Goal: Book appointment/travel/reservation

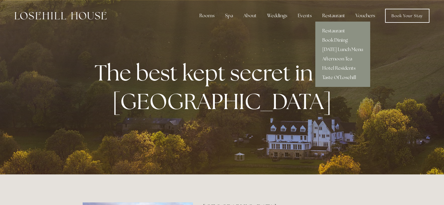
click at [329, 20] on div "Restaurant" at bounding box center [333, 16] width 32 height 12
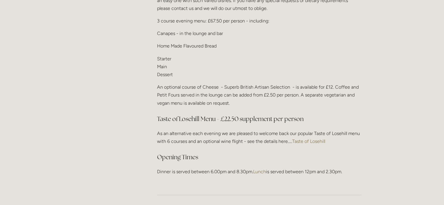
scroll to position [753, 0]
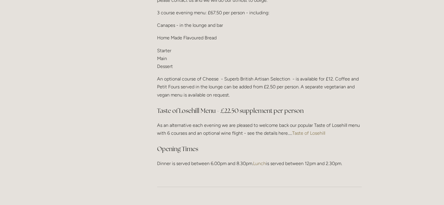
click at [316, 130] on link "Taste of Losehill" at bounding box center [308, 133] width 33 height 6
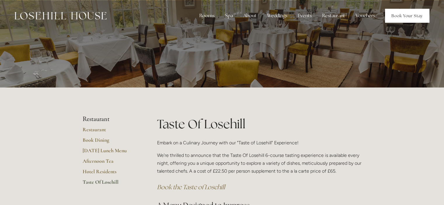
click at [404, 18] on link "Book Your Stay" at bounding box center [407, 16] width 44 height 14
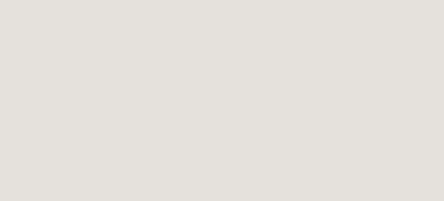
scroll to position [3, 0]
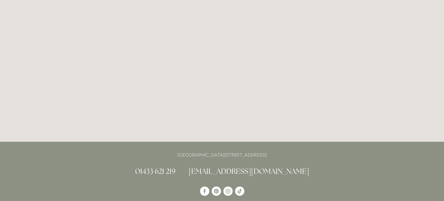
scroll to position [342, 0]
